Goal: Communication & Community: Answer question/provide support

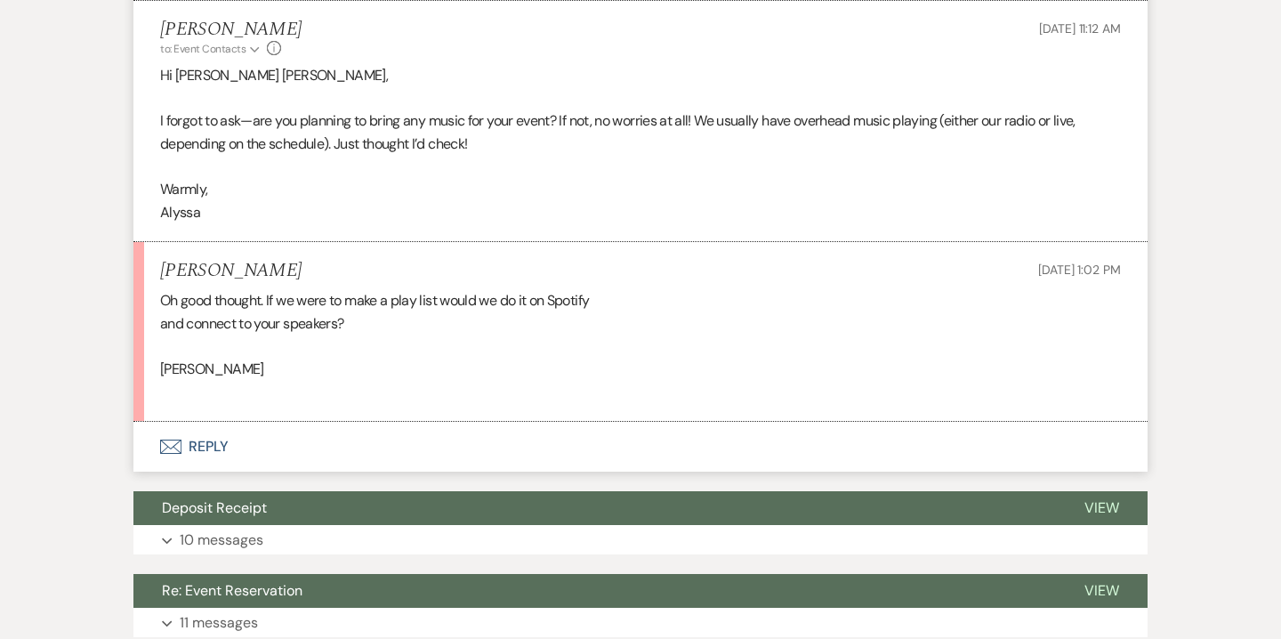
click at [227, 445] on button "Envelope Reply" at bounding box center [640, 447] width 1014 height 50
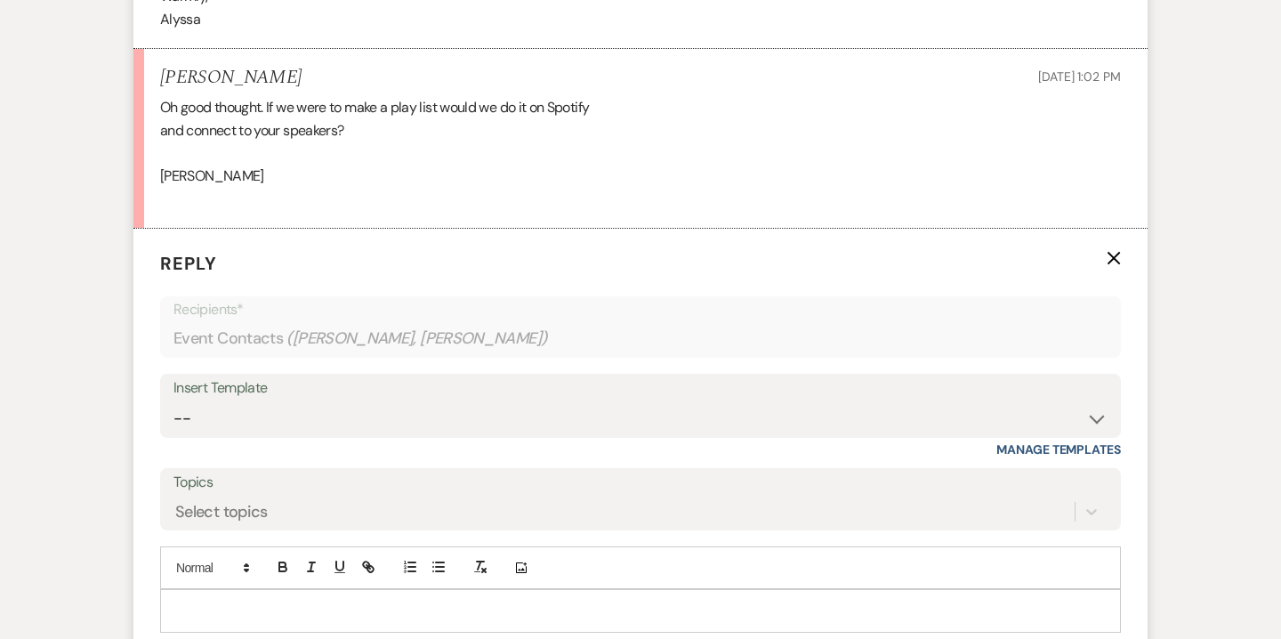
scroll to position [1953, 0]
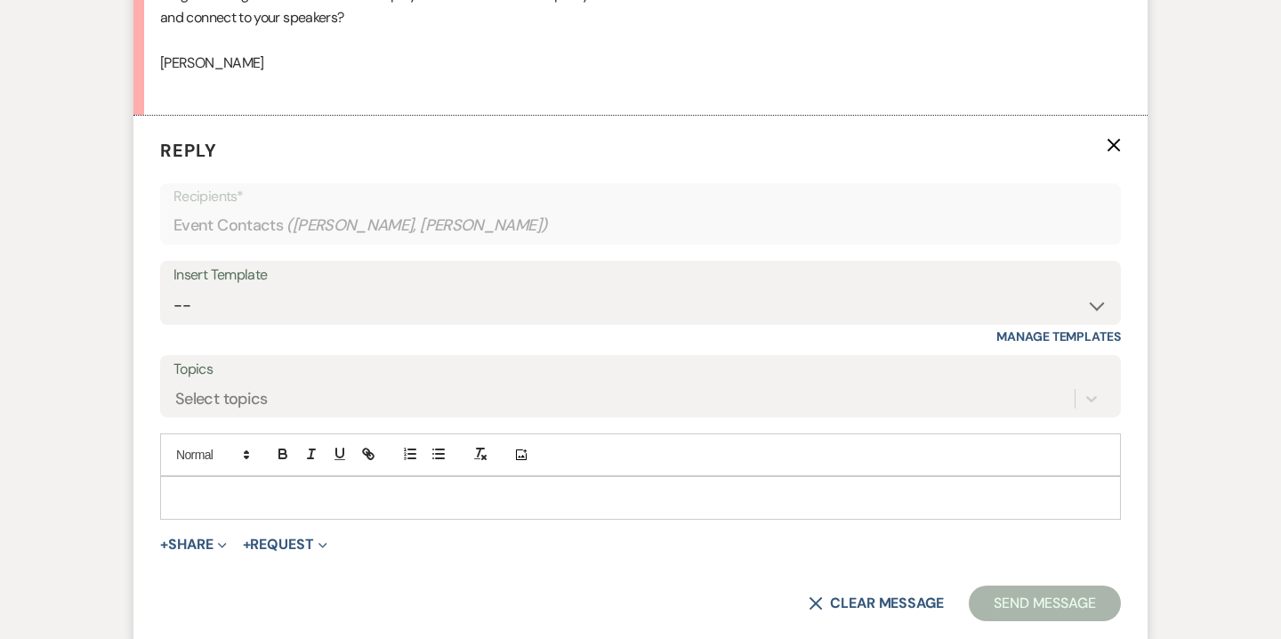
click at [306, 508] on div at bounding box center [640, 497] width 959 height 41
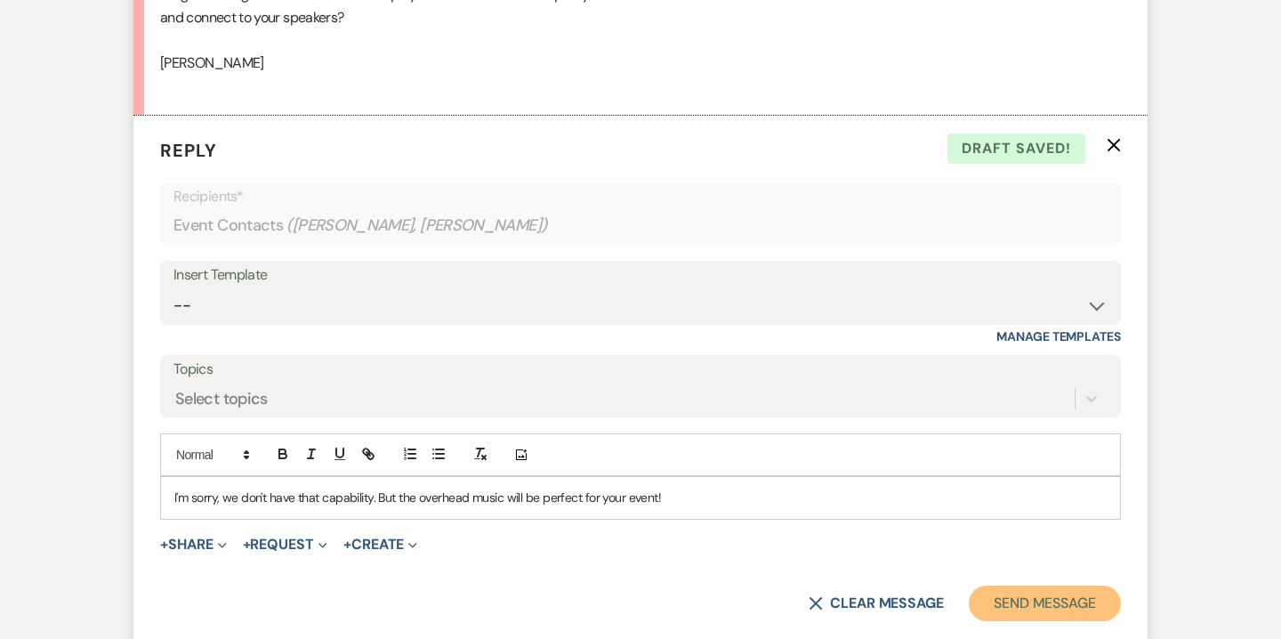
click at [1004, 603] on button "Send Message" at bounding box center [1044, 603] width 152 height 36
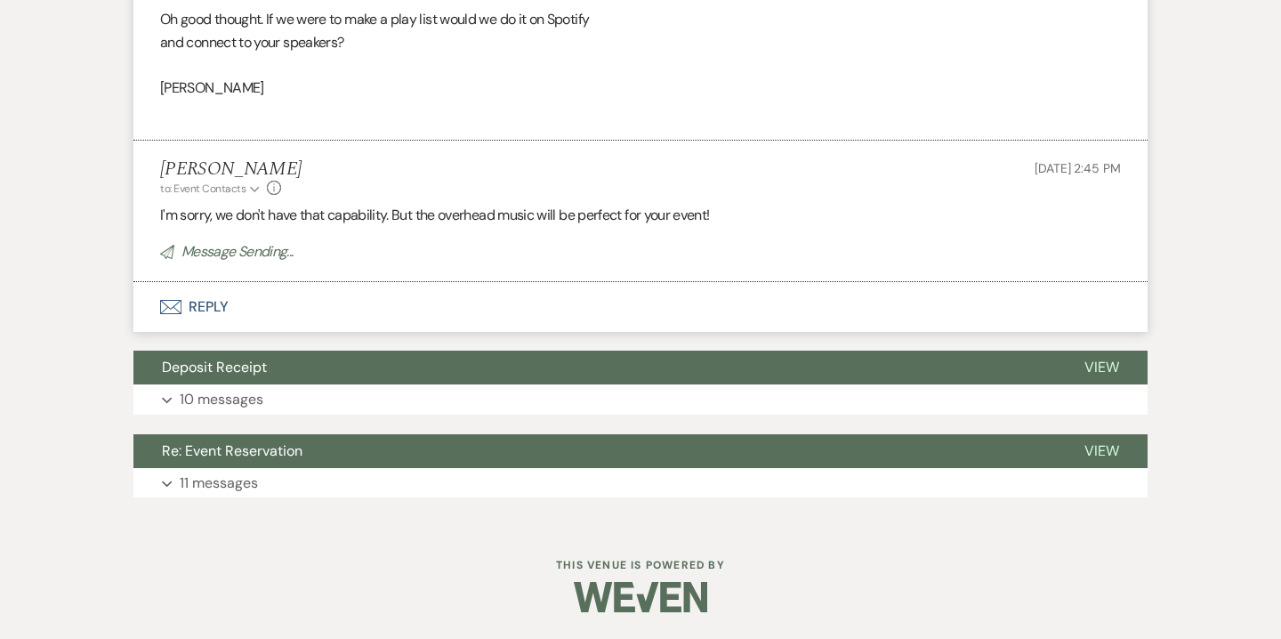
scroll to position [1891, 0]
